Goal: Information Seeking & Learning: Compare options

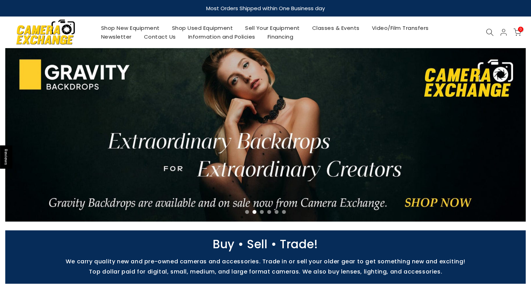
click at [182, 28] on link "Shop Used Equipment" at bounding box center [202, 28] width 73 height 9
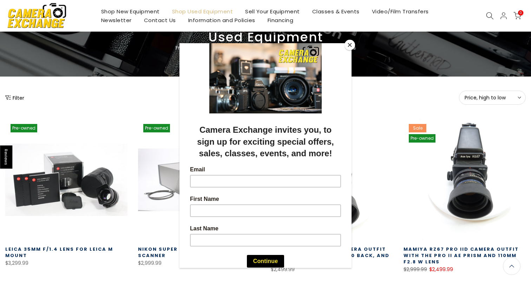
scroll to position [41, 0]
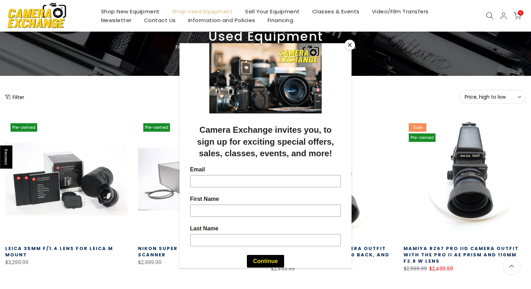
click at [350, 44] on button "Close" at bounding box center [349, 45] width 11 height 11
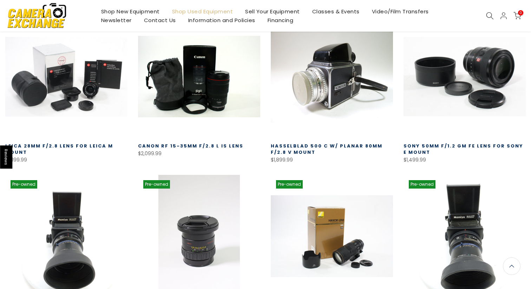
scroll to position [0, 0]
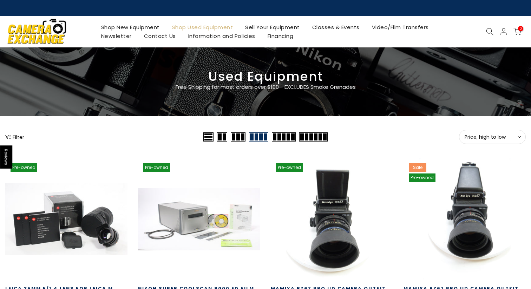
click at [14, 139] on button "Filter" at bounding box center [14, 136] width 19 height 7
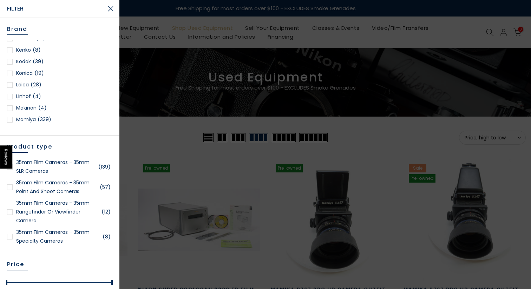
scroll to position [520, 0]
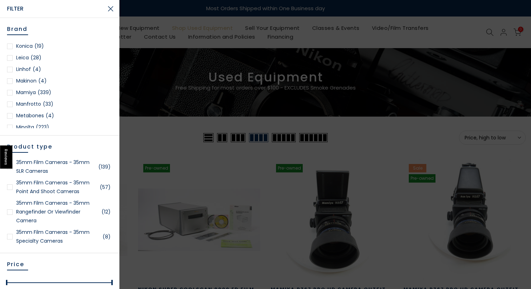
click at [10, 93] on div at bounding box center [10, 93] width 6 height 6
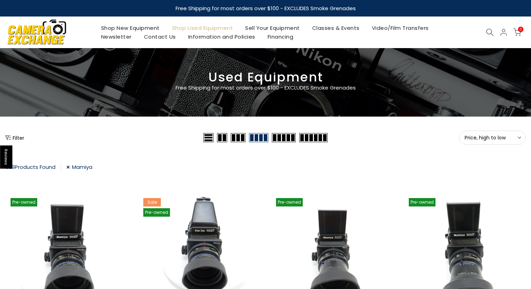
click at [16, 137] on button "Filter" at bounding box center [14, 137] width 19 height 7
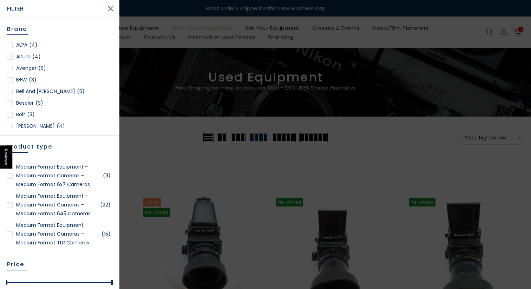
scroll to position [1225, 0]
click at [63, 234] on link "Medium Format Equipment - Medium Format Cameras - Medium Format TLR Cameras (15)" at bounding box center [59, 234] width 105 height 26
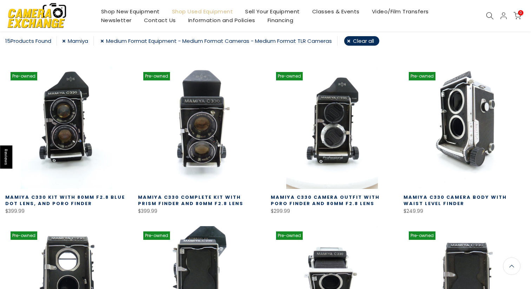
scroll to position [127, 0]
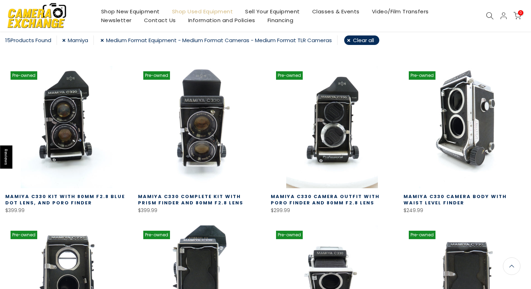
click at [83, 197] on link "Mamiya C330 Kit with 80MM F2.8 Blue Dot Lens, and Poro Finder" at bounding box center [65, 199] width 120 height 13
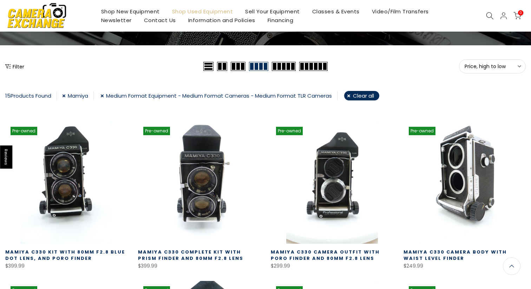
scroll to position [97, 0]
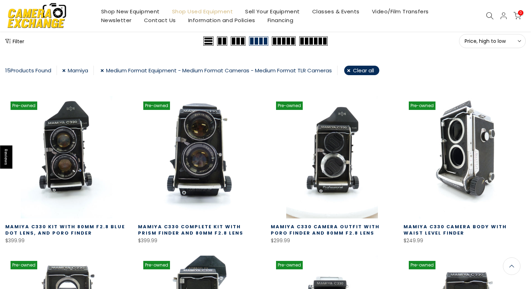
click at [207, 132] on link at bounding box center [199, 157] width 122 height 122
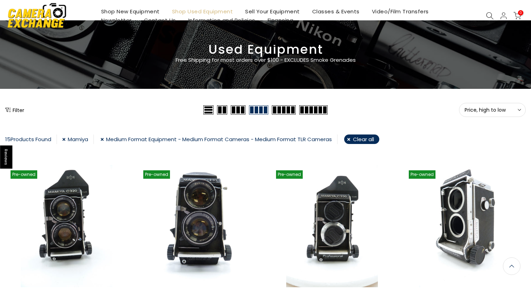
scroll to position [0, 0]
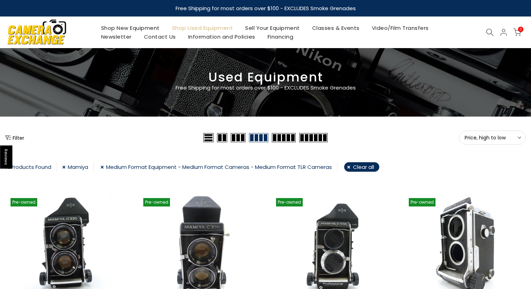
click at [209, 167] on link "Medium Format Equipment - Medium Format Cameras - Medium Format TLR Cameras" at bounding box center [218, 166] width 237 height 9
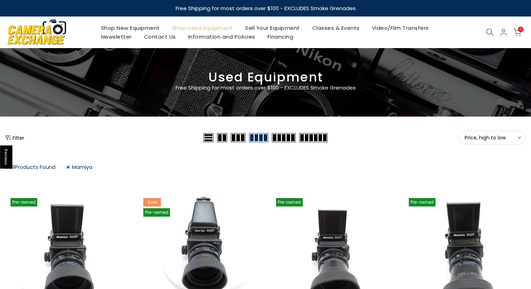
click at [189, 29] on link "Shop Used Equipment" at bounding box center [202, 28] width 73 height 9
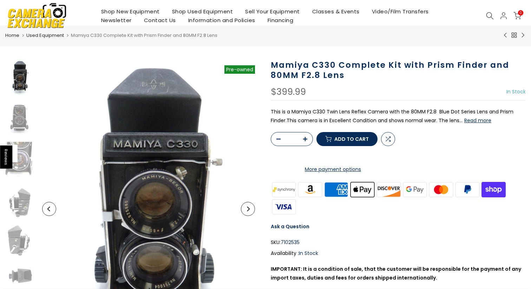
scroll to position [24, 0]
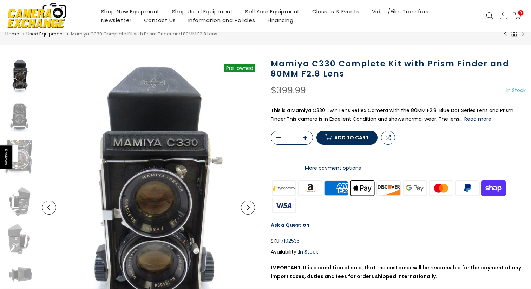
click at [486, 119] on button "Read more" at bounding box center [477, 119] width 27 height 6
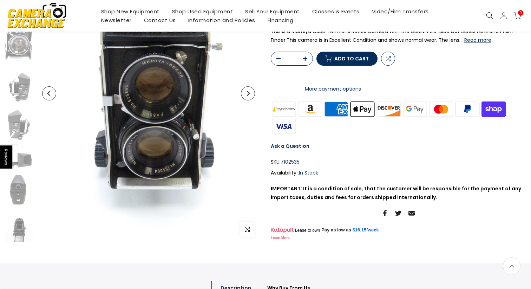
scroll to position [138, 0]
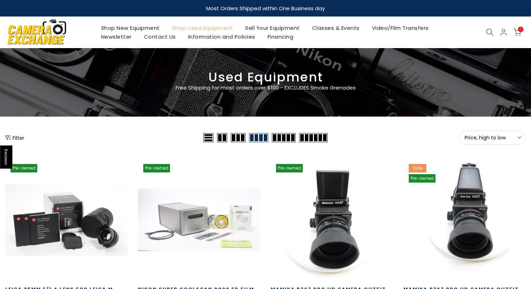
scroll to position [19, 0]
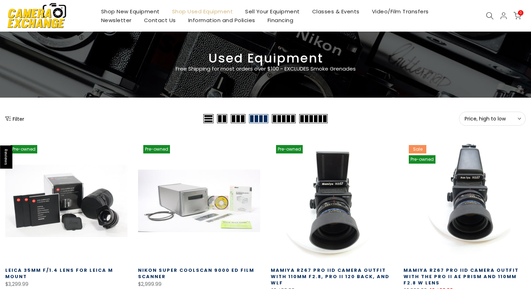
click at [18, 120] on button "Filter" at bounding box center [14, 118] width 19 height 7
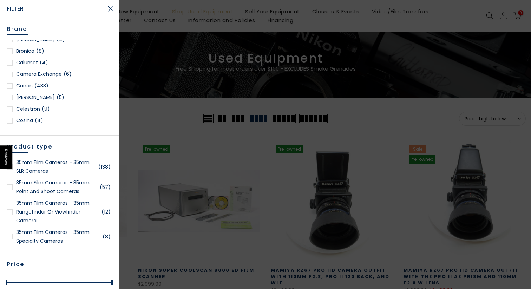
scroll to position [123, 0]
click at [11, 85] on div at bounding box center [10, 84] width 6 height 6
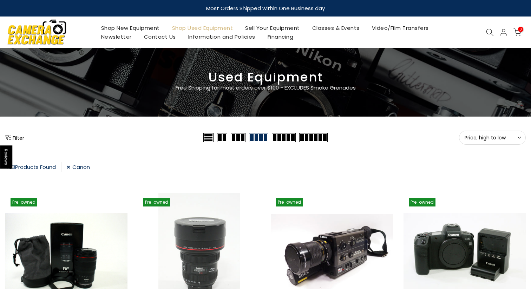
click at [19, 137] on button "Filter" at bounding box center [14, 137] width 19 height 7
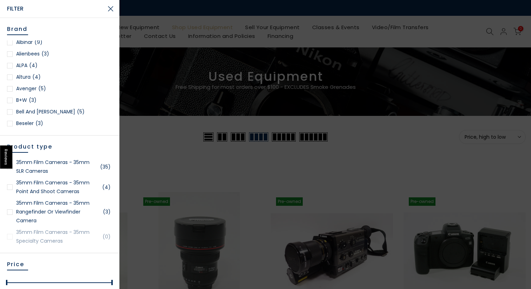
scroll to position [14, 0]
click at [73, 162] on link "35mm Film Cameras - 35mm SLR Cameras (35)" at bounding box center [59, 167] width 105 height 18
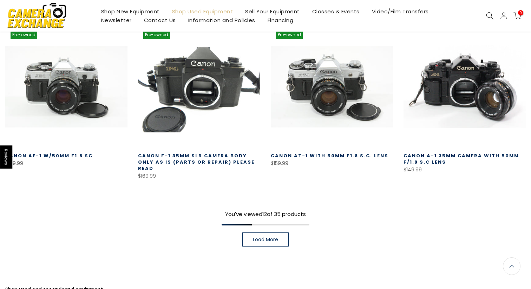
scroll to position [489, 0]
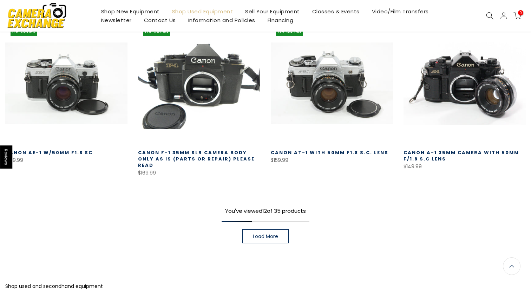
click at [257, 234] on span "Load More" at bounding box center [265, 236] width 25 height 5
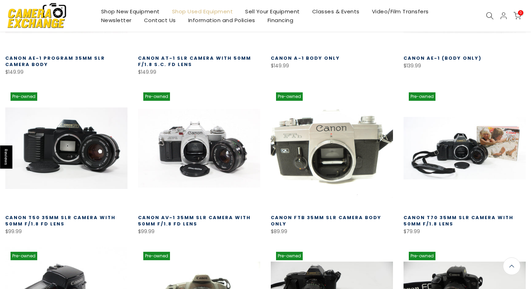
scroll to position [751, 0]
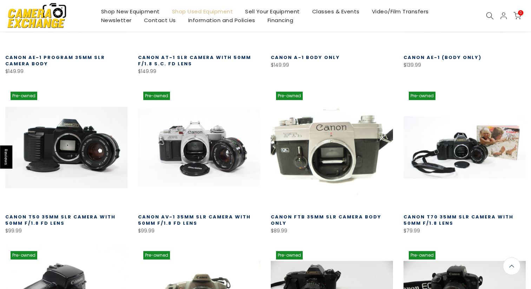
click at [322, 132] on link at bounding box center [332, 147] width 122 height 122
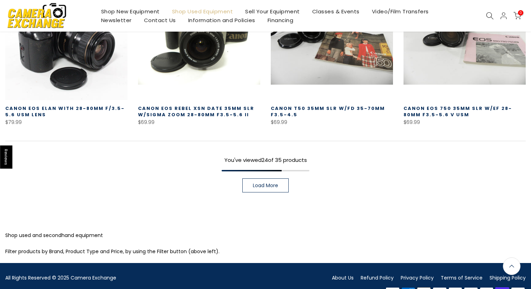
scroll to position [1030, 0]
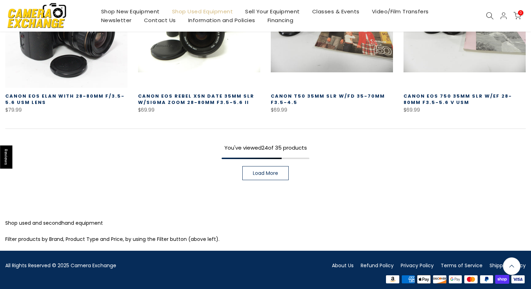
click at [270, 171] on span "Load More" at bounding box center [265, 173] width 25 height 5
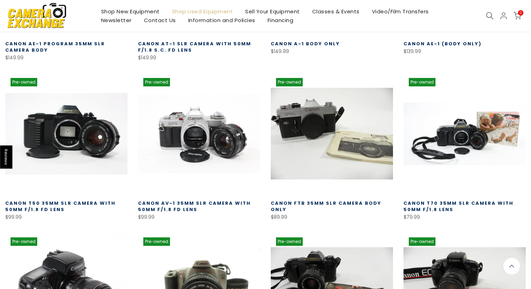
scroll to position [765, 0]
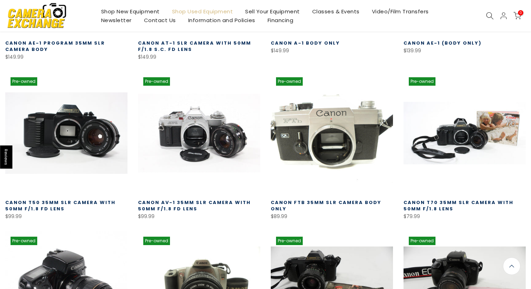
click at [326, 120] on link at bounding box center [332, 133] width 122 height 122
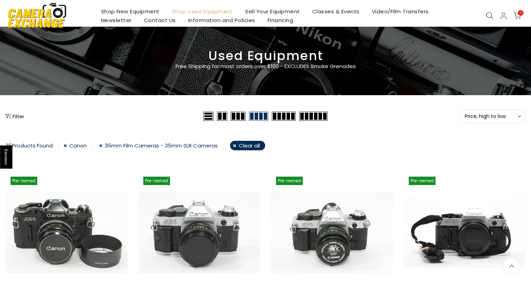
scroll to position [0, 0]
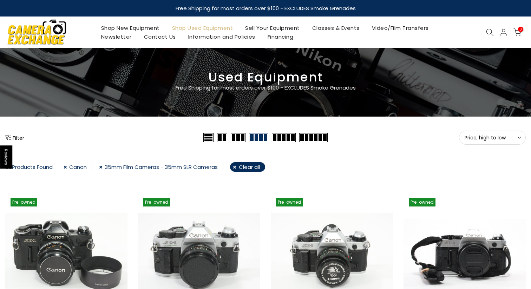
click at [182, 27] on link "Shop Used Equipment" at bounding box center [202, 28] width 73 height 9
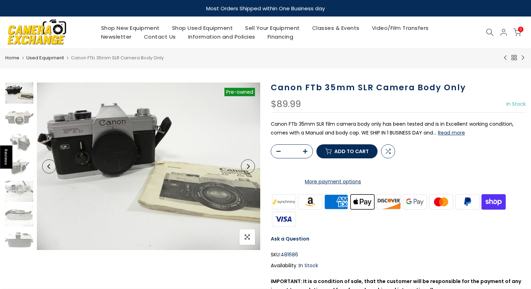
click at [454, 131] on button "Read more" at bounding box center [451, 133] width 27 height 6
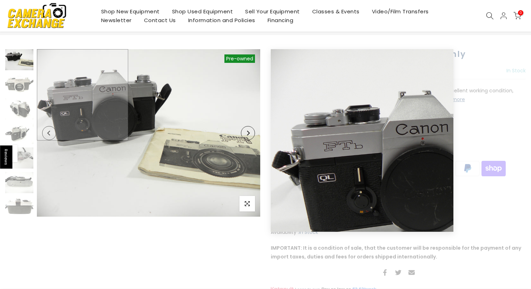
scroll to position [32, 0]
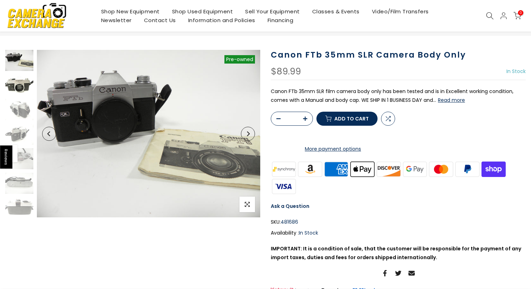
click at [15, 87] on img at bounding box center [19, 84] width 28 height 21
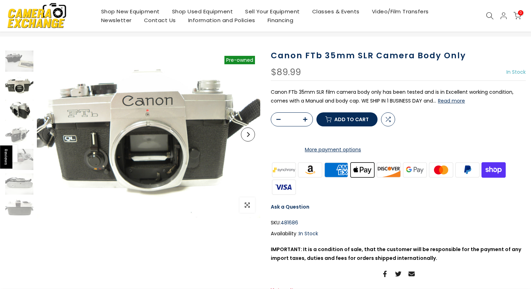
click at [19, 114] on img at bounding box center [19, 110] width 28 height 21
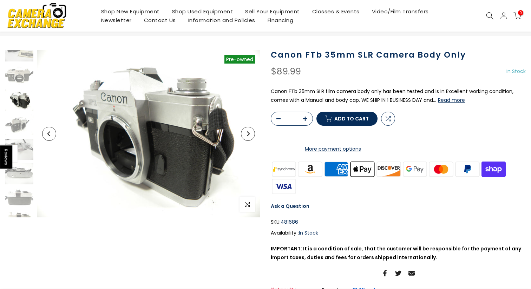
scroll to position [14, 0]
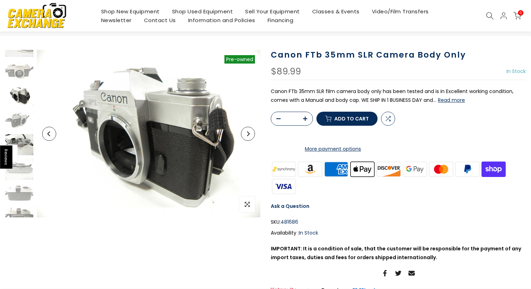
click at [22, 143] on img at bounding box center [19, 144] width 28 height 21
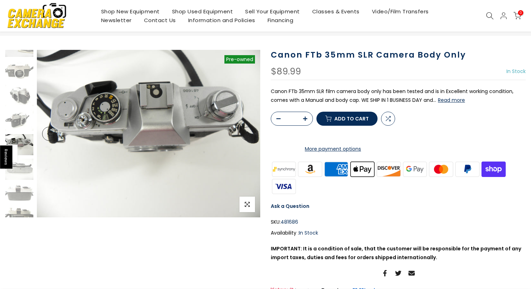
scroll to position [26, 0]
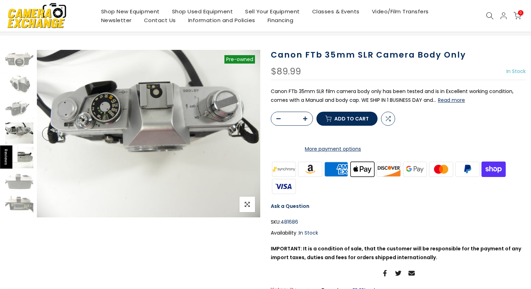
click at [23, 165] on img at bounding box center [19, 157] width 28 height 21
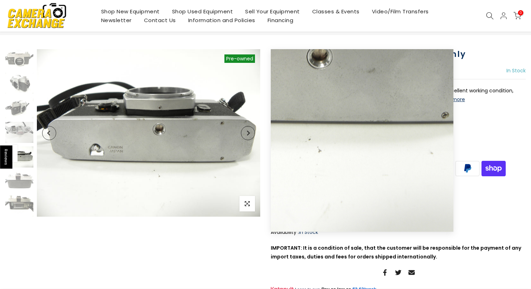
scroll to position [32, 0]
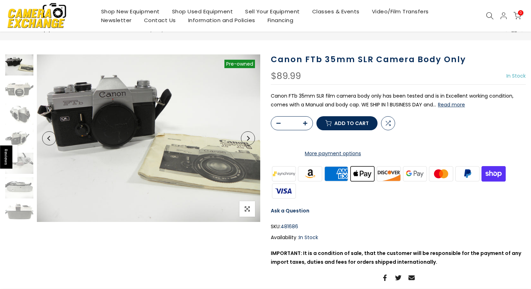
scroll to position [27, 0]
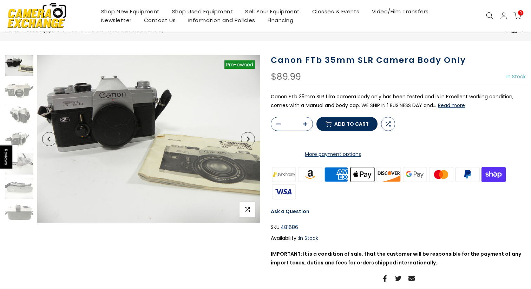
click at [459, 107] on button "Read more" at bounding box center [451, 105] width 27 height 6
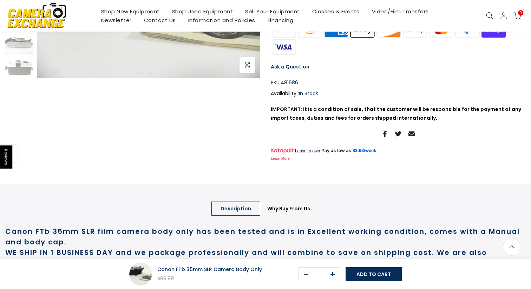
scroll to position [0, 0]
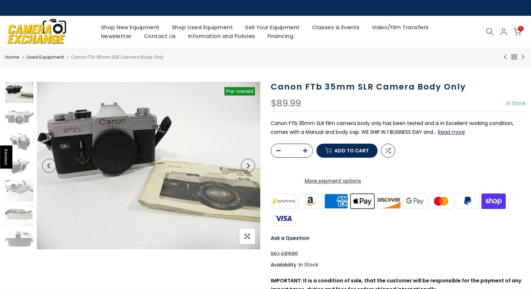
click at [456, 131] on button "Read more" at bounding box center [451, 132] width 27 height 6
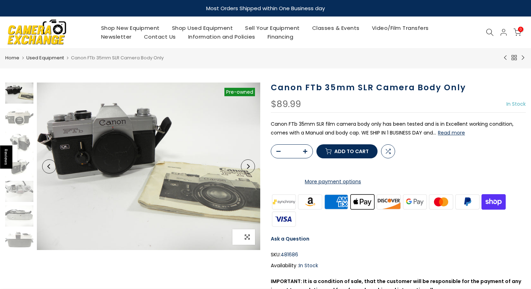
click at [249, 238] on icon "button" at bounding box center [247, 237] width 5 height 5
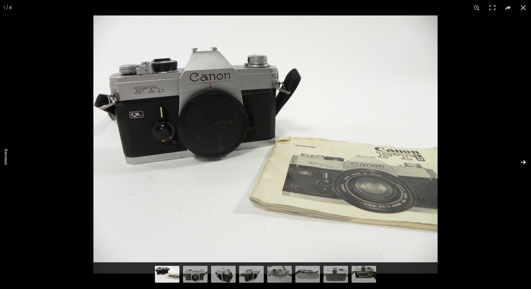
click at [523, 164] on button at bounding box center [518, 162] width 25 height 35
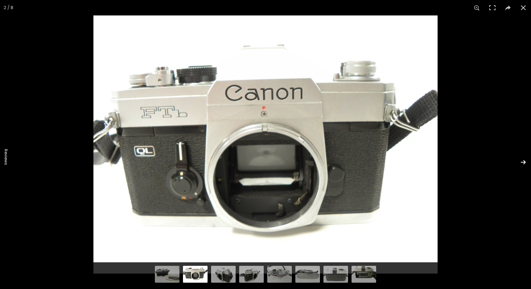
click at [523, 164] on button at bounding box center [518, 162] width 25 height 35
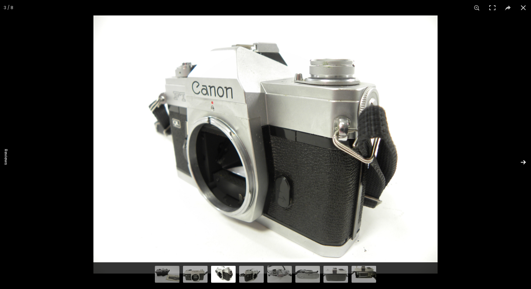
click at [523, 164] on button at bounding box center [518, 162] width 25 height 35
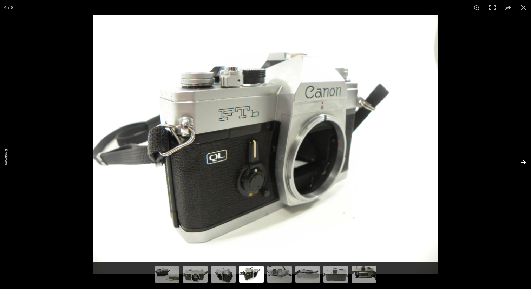
click at [523, 164] on button at bounding box center [518, 162] width 25 height 35
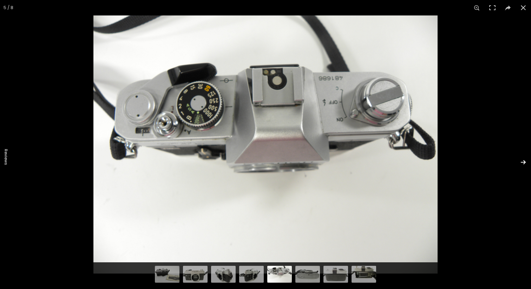
click at [523, 164] on button at bounding box center [518, 162] width 25 height 35
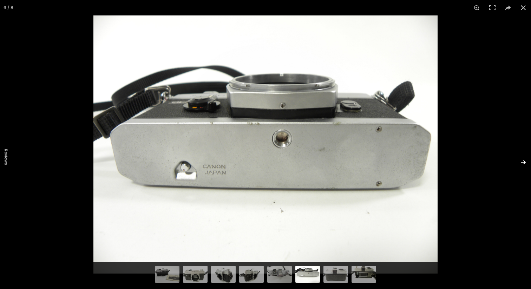
click at [523, 164] on button at bounding box center [518, 162] width 25 height 35
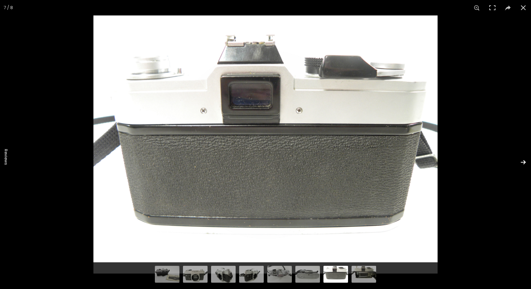
click at [523, 164] on button at bounding box center [518, 162] width 25 height 35
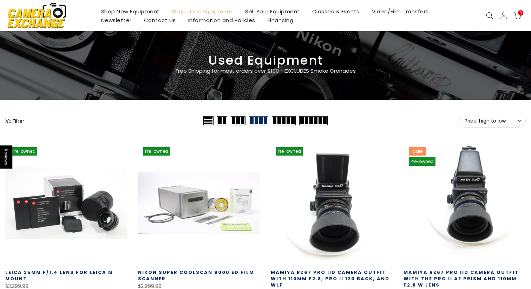
scroll to position [15, 0]
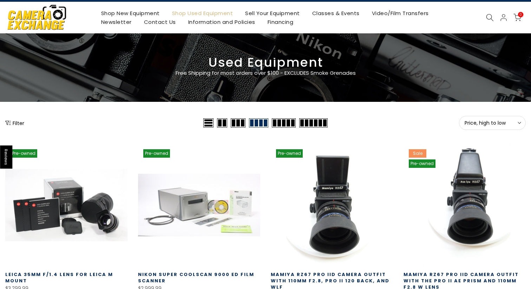
click at [11, 123] on icon "Show filters" at bounding box center [8, 123] width 6 height 6
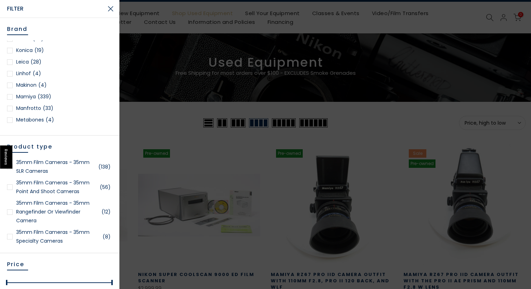
scroll to position [531, 0]
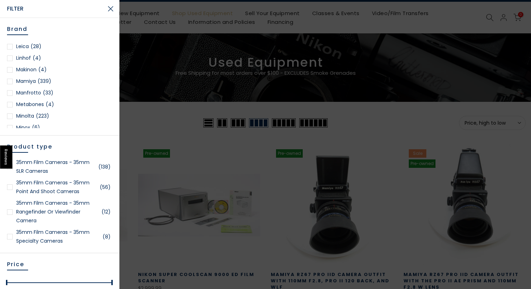
click at [10, 82] on div at bounding box center [10, 82] width 6 height 6
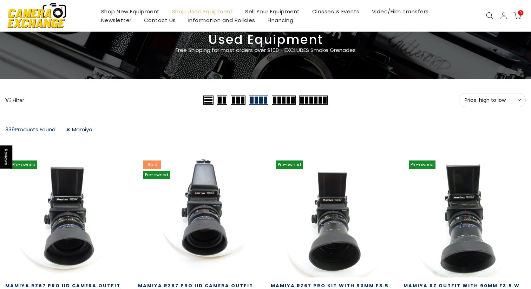
scroll to position [56, 0]
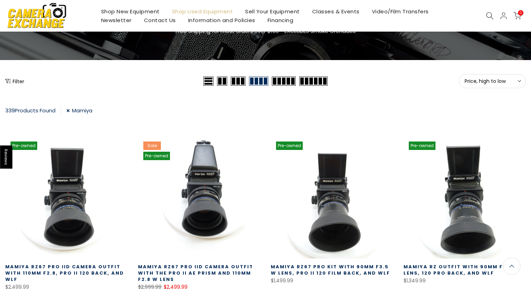
click at [20, 82] on button "Filter" at bounding box center [14, 81] width 19 height 7
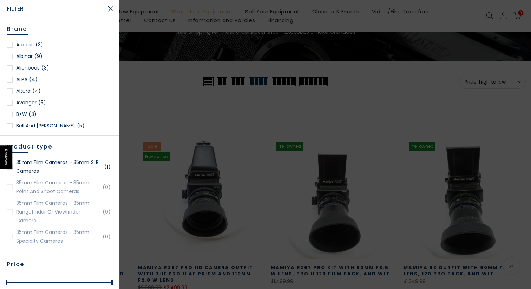
scroll to position [57, 0]
click at [55, 160] on link "35mm Film Cameras - 35mm SLR Cameras (1)" at bounding box center [59, 167] width 105 height 18
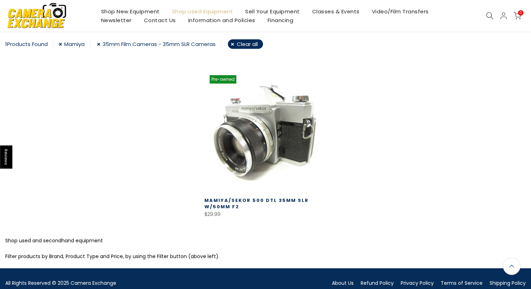
scroll to position [124, 0]
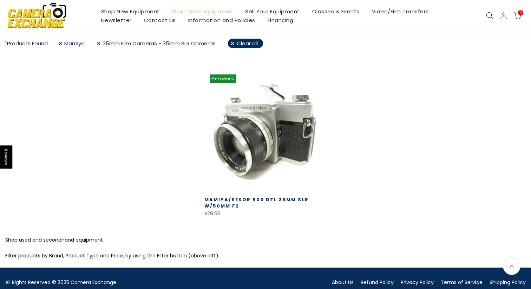
click at [272, 104] on link at bounding box center [265, 130] width 122 height 122
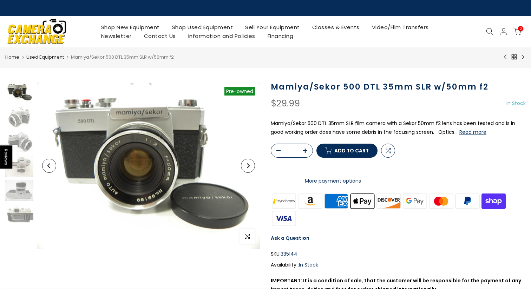
click at [470, 132] on button "Read more" at bounding box center [472, 132] width 27 height 6
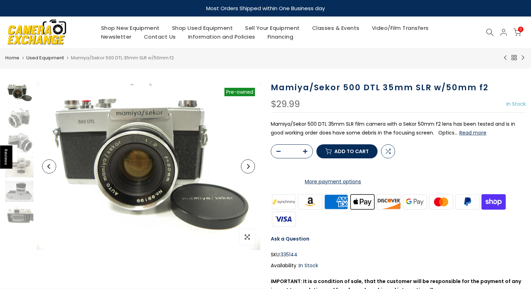
click at [187, 27] on link "Shop Used Equipment" at bounding box center [202, 28] width 73 height 9
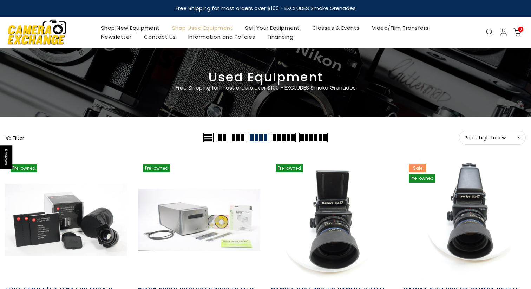
click at [15, 137] on button "Filter" at bounding box center [14, 137] width 19 height 7
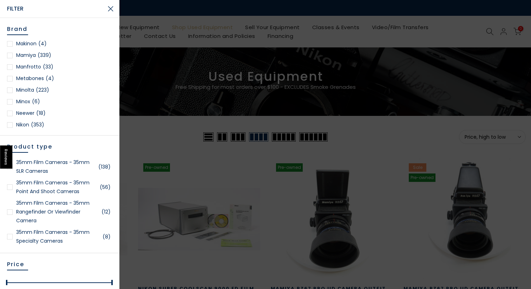
scroll to position [559, 0]
click at [10, 88] on div at bounding box center [10, 89] width 6 height 6
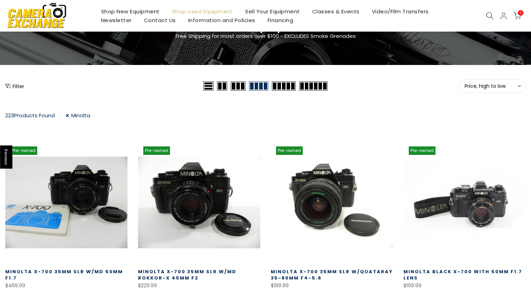
scroll to position [55, 0]
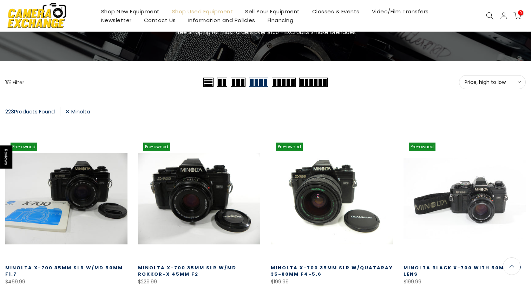
click at [16, 80] on button "Filter" at bounding box center [14, 82] width 19 height 7
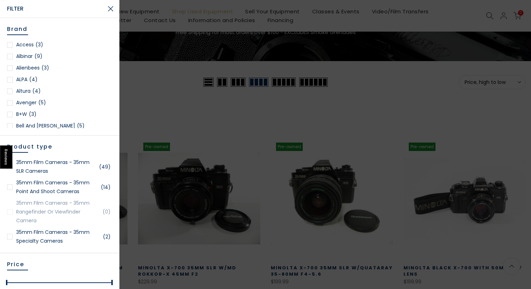
click at [51, 163] on link "35mm Film Cameras - 35mm SLR Cameras (49)" at bounding box center [59, 167] width 105 height 18
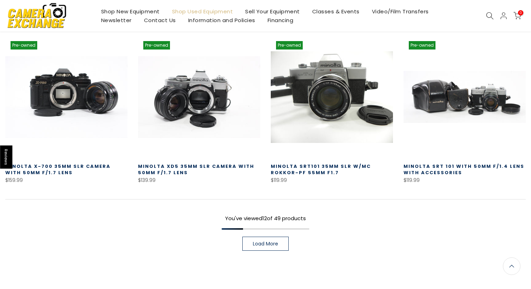
scroll to position [481, 0]
click at [313, 163] on link "Minolta SRT101 35mm SLR w/MC Rokkor-PF 55mm f1.7" at bounding box center [321, 169] width 100 height 13
click at [255, 241] on span "Load More" at bounding box center [265, 243] width 25 height 5
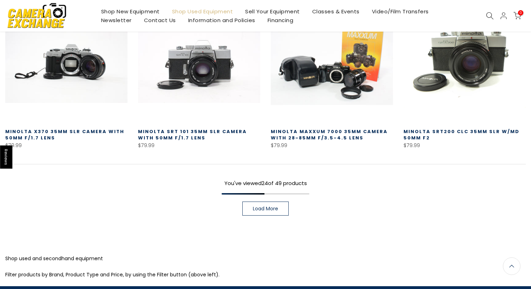
scroll to position [996, 0]
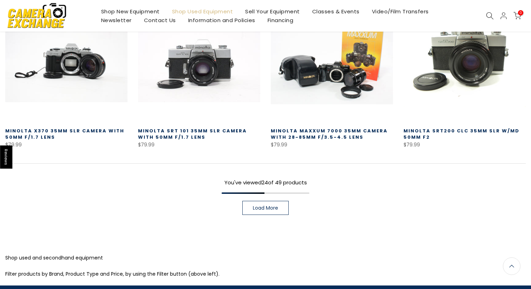
click at [267, 205] on span "Load More" at bounding box center [265, 207] width 25 height 5
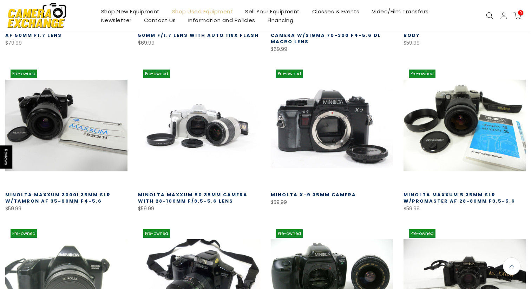
scroll to position [1258, 0]
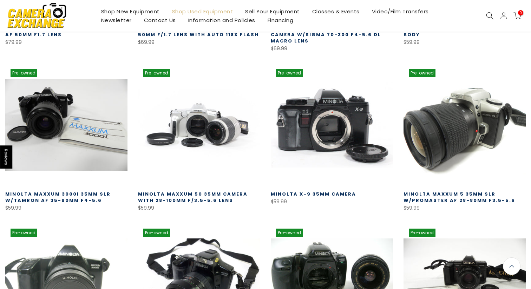
click at [483, 108] on link at bounding box center [464, 125] width 122 height 122
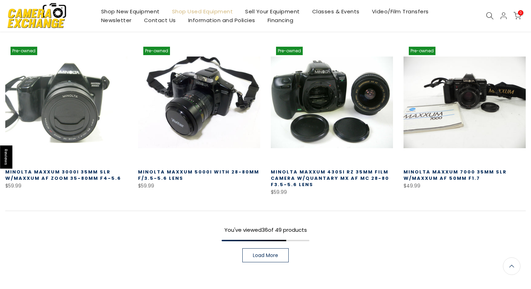
scroll to position [1449, 0]
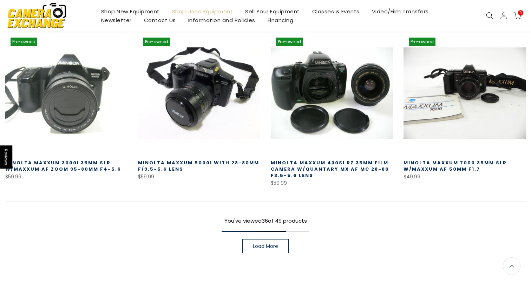
click at [255, 244] on span "Load More" at bounding box center [265, 246] width 25 height 5
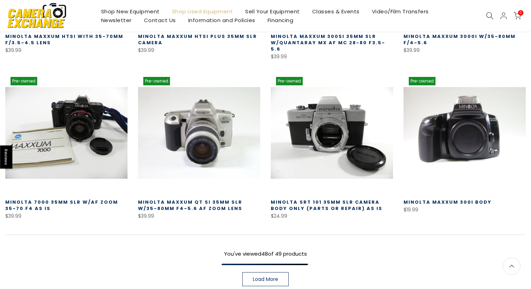
scroll to position [1901, 0]
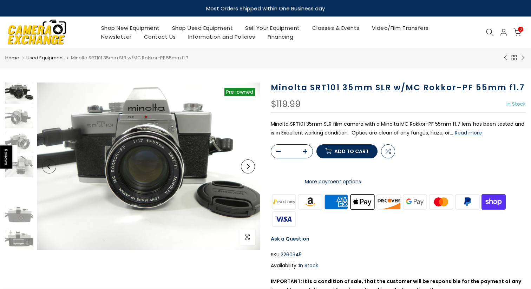
click at [463, 133] on button "Read more" at bounding box center [468, 133] width 27 height 6
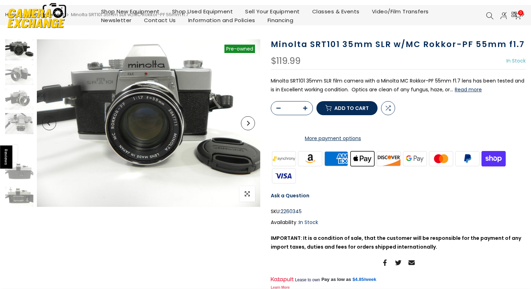
scroll to position [44, 0]
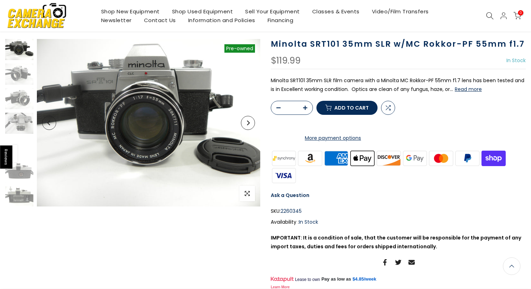
click at [252, 124] on button "Next" at bounding box center [248, 123] width 14 height 14
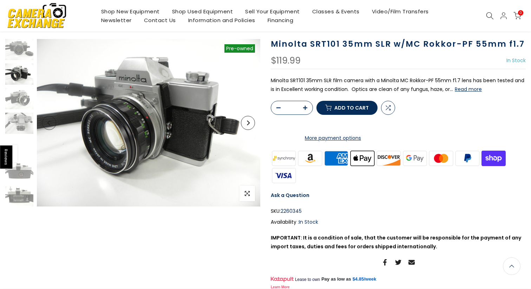
click at [252, 124] on button "Next" at bounding box center [248, 123] width 14 height 14
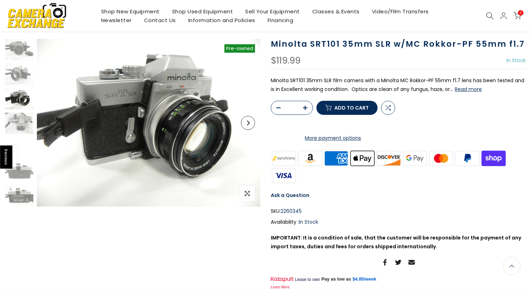
scroll to position [1, 0]
click at [252, 124] on button "Next" at bounding box center [248, 123] width 14 height 14
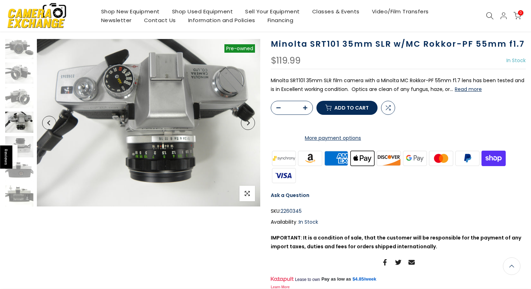
click at [252, 124] on button "Next" at bounding box center [248, 123] width 14 height 14
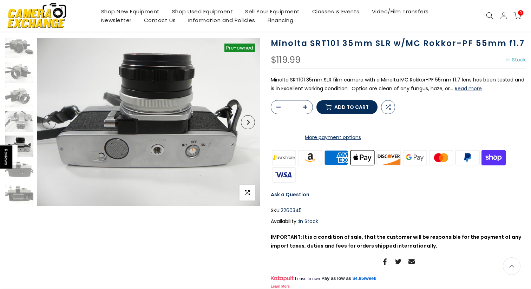
scroll to position [43, 0]
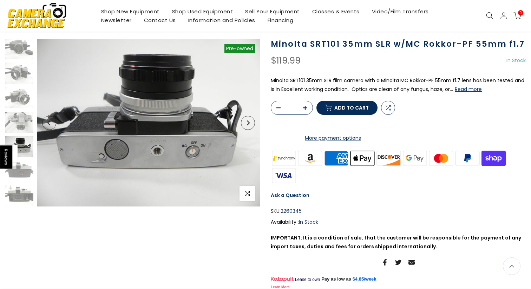
click at [252, 124] on button "Next" at bounding box center [248, 123] width 14 height 14
